Goal: Task Accomplishment & Management: Manage account settings

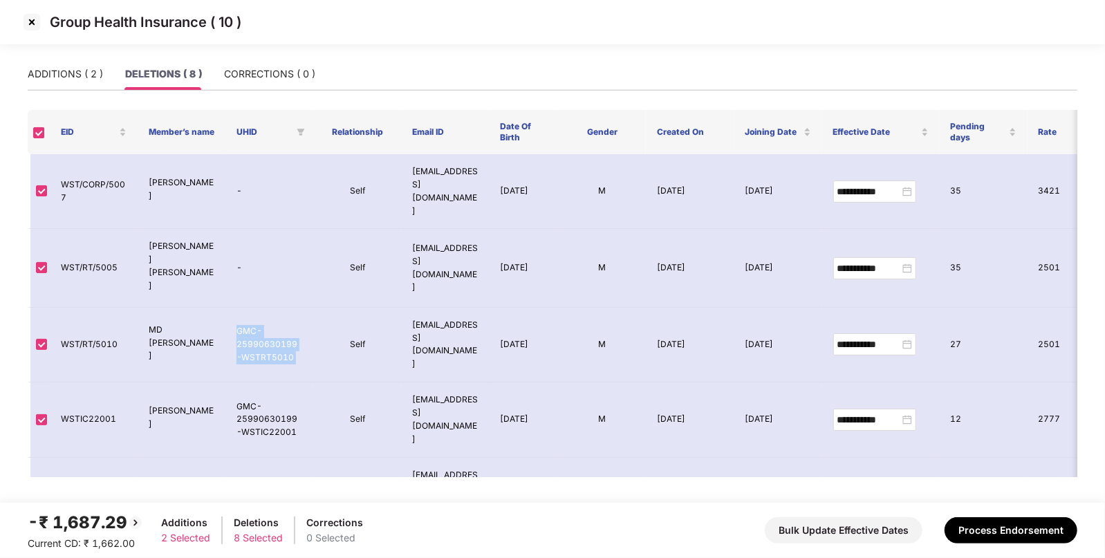
scroll to position [32, 0]
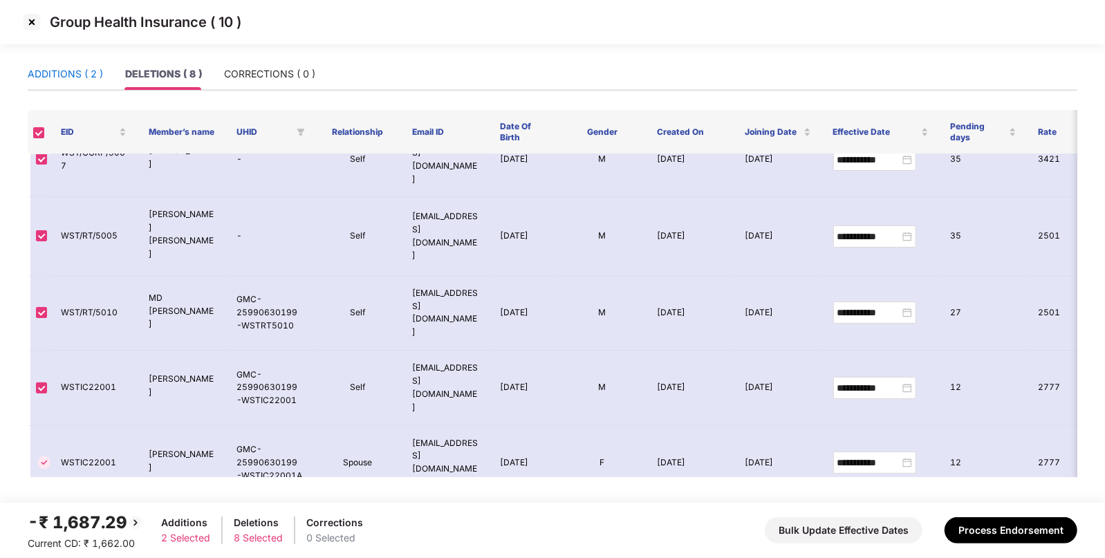
click at [71, 77] on div "ADDITIONS ( 2 )" at bounding box center [65, 73] width 75 height 15
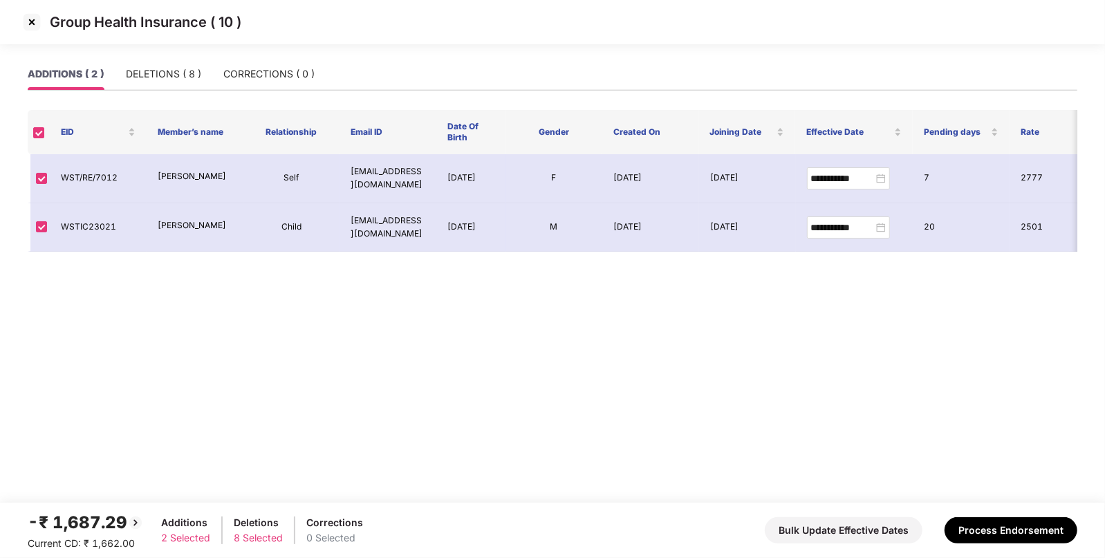
scroll to position [0, 0]
click at [155, 73] on div "DELETIONS ( 8 )" at bounding box center [163, 73] width 75 height 15
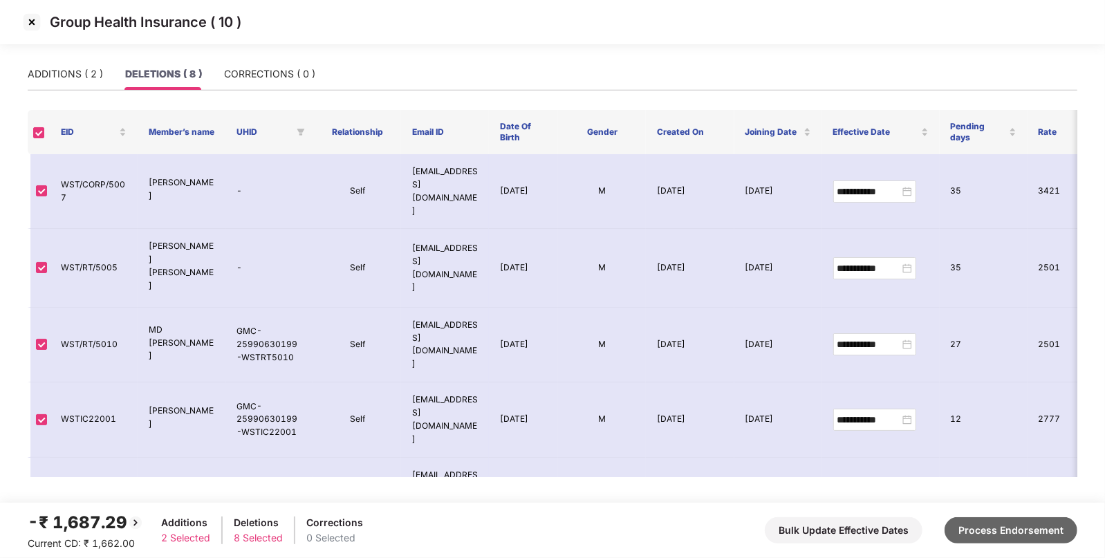
click at [1023, 532] on button "Process Endorsement" at bounding box center [1010, 530] width 133 height 26
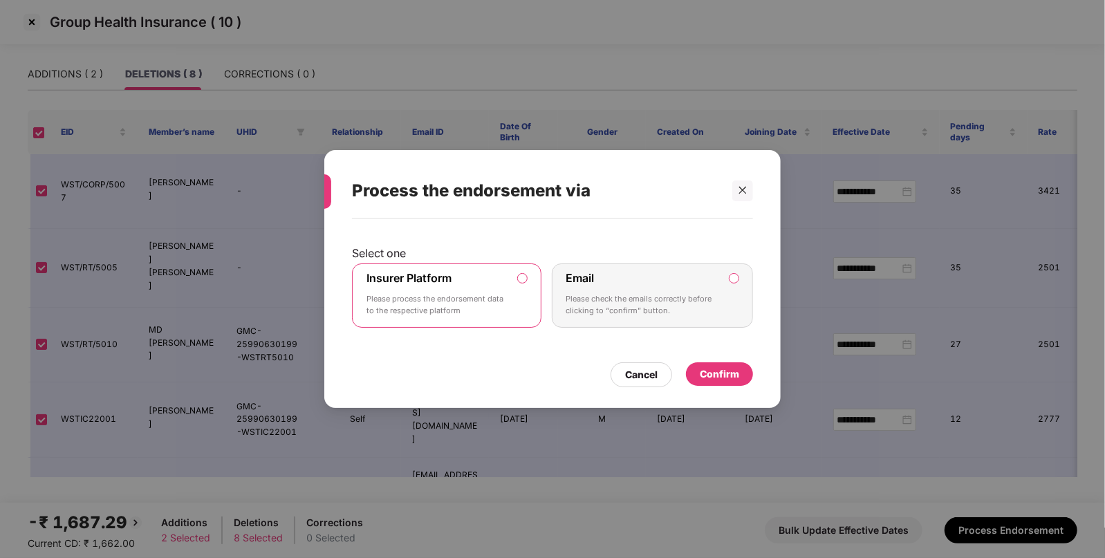
click at [709, 370] on div "Confirm" at bounding box center [719, 373] width 39 height 15
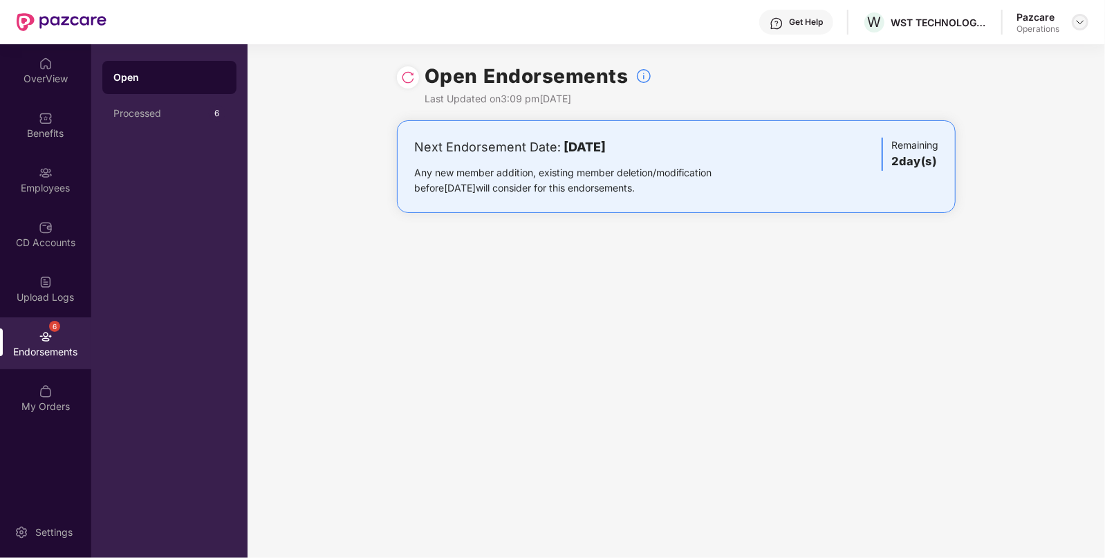
click at [1081, 21] on img at bounding box center [1079, 22] width 11 height 11
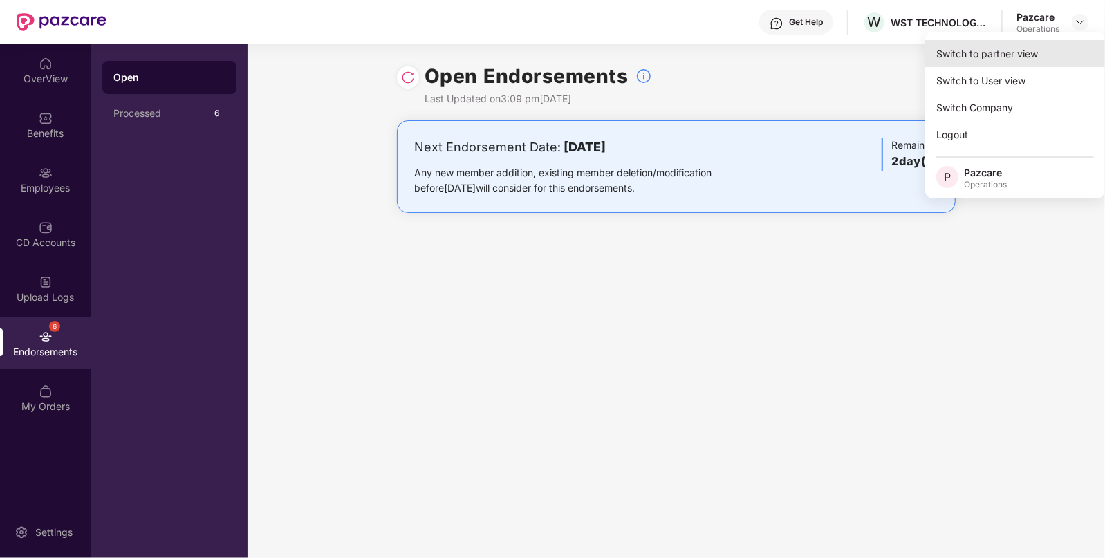
click at [989, 47] on div "Switch to partner view" at bounding box center [1015, 53] width 180 height 27
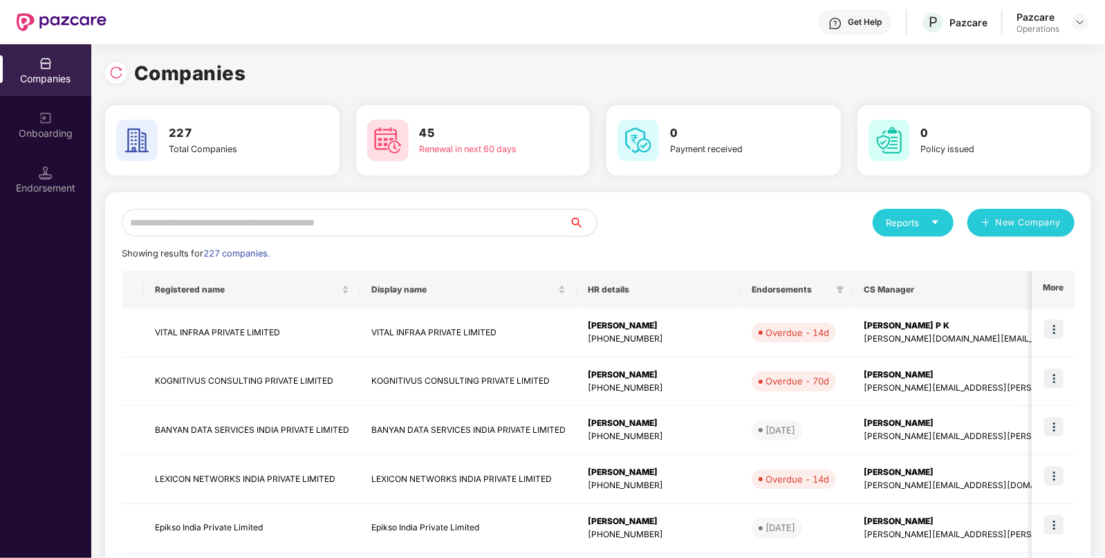
click at [426, 219] on input "text" at bounding box center [345, 223] width 447 height 28
paste input "*"
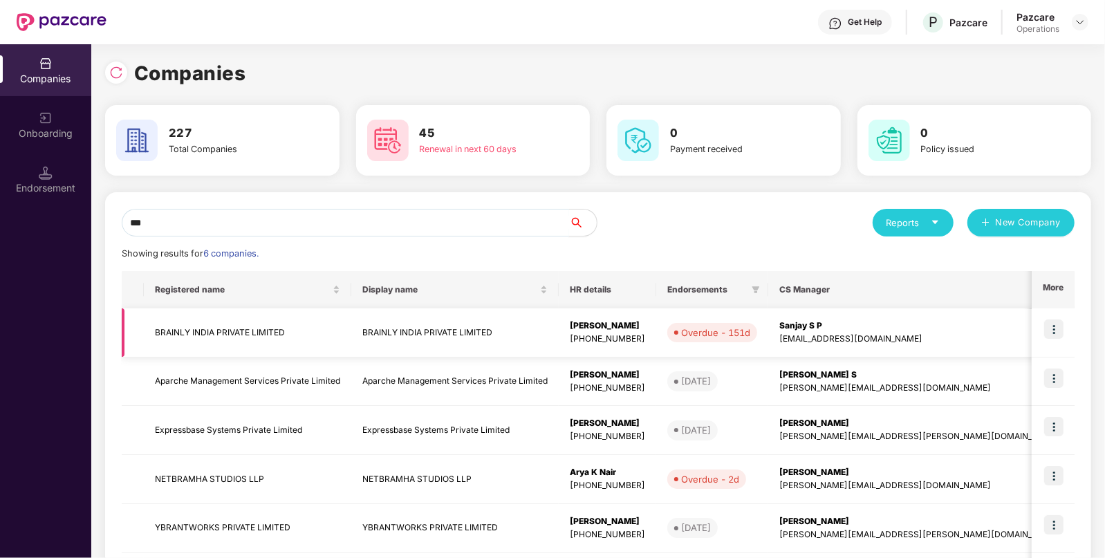
type input "***"
click at [1057, 328] on img at bounding box center [1053, 328] width 19 height 19
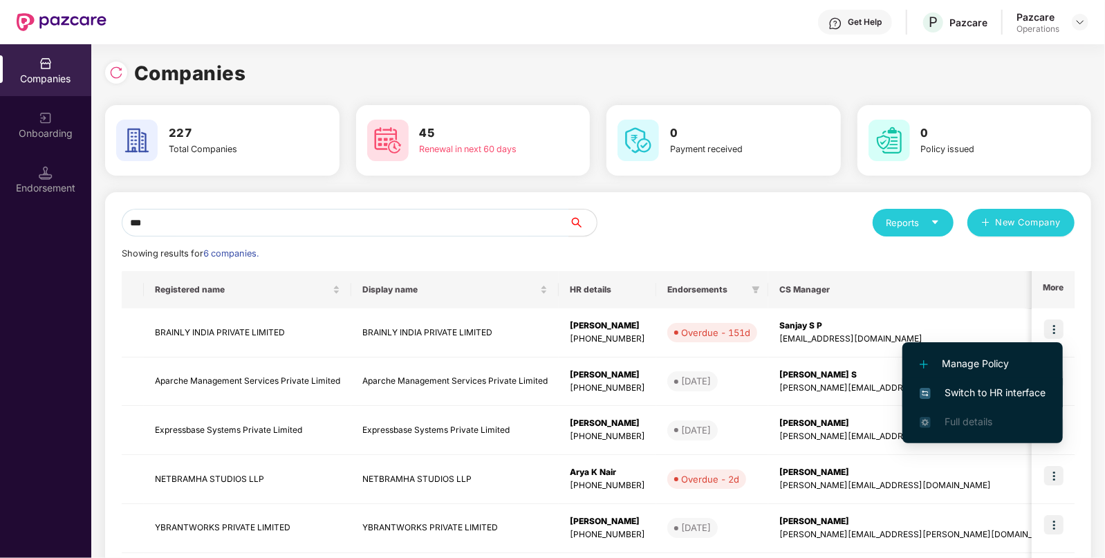
click at [981, 391] on span "Switch to HR interface" at bounding box center [982, 392] width 126 height 15
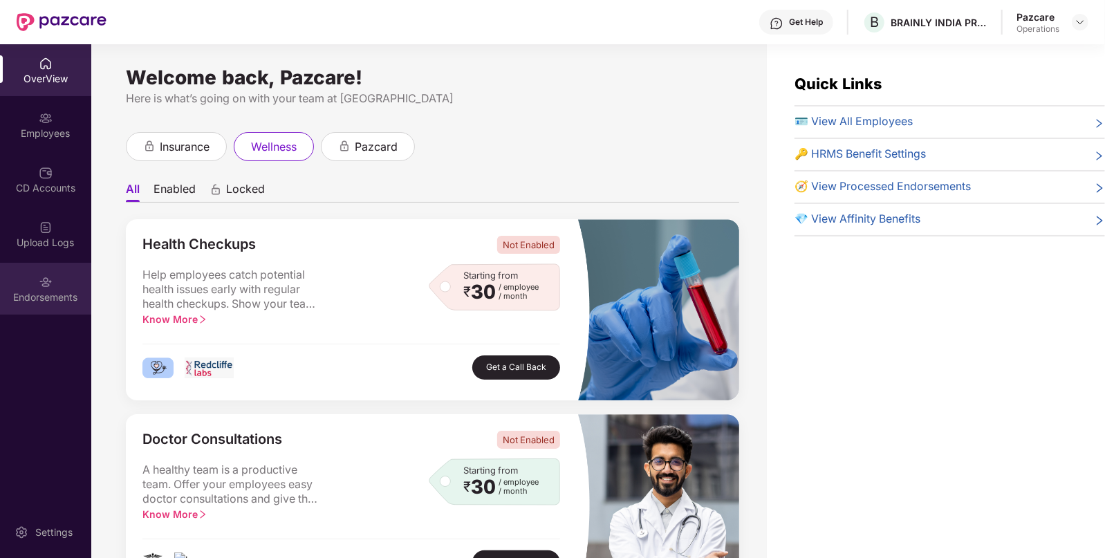
click at [41, 290] on div "Endorsements" at bounding box center [45, 297] width 91 height 14
